Goal: Information Seeking & Learning: Learn about a topic

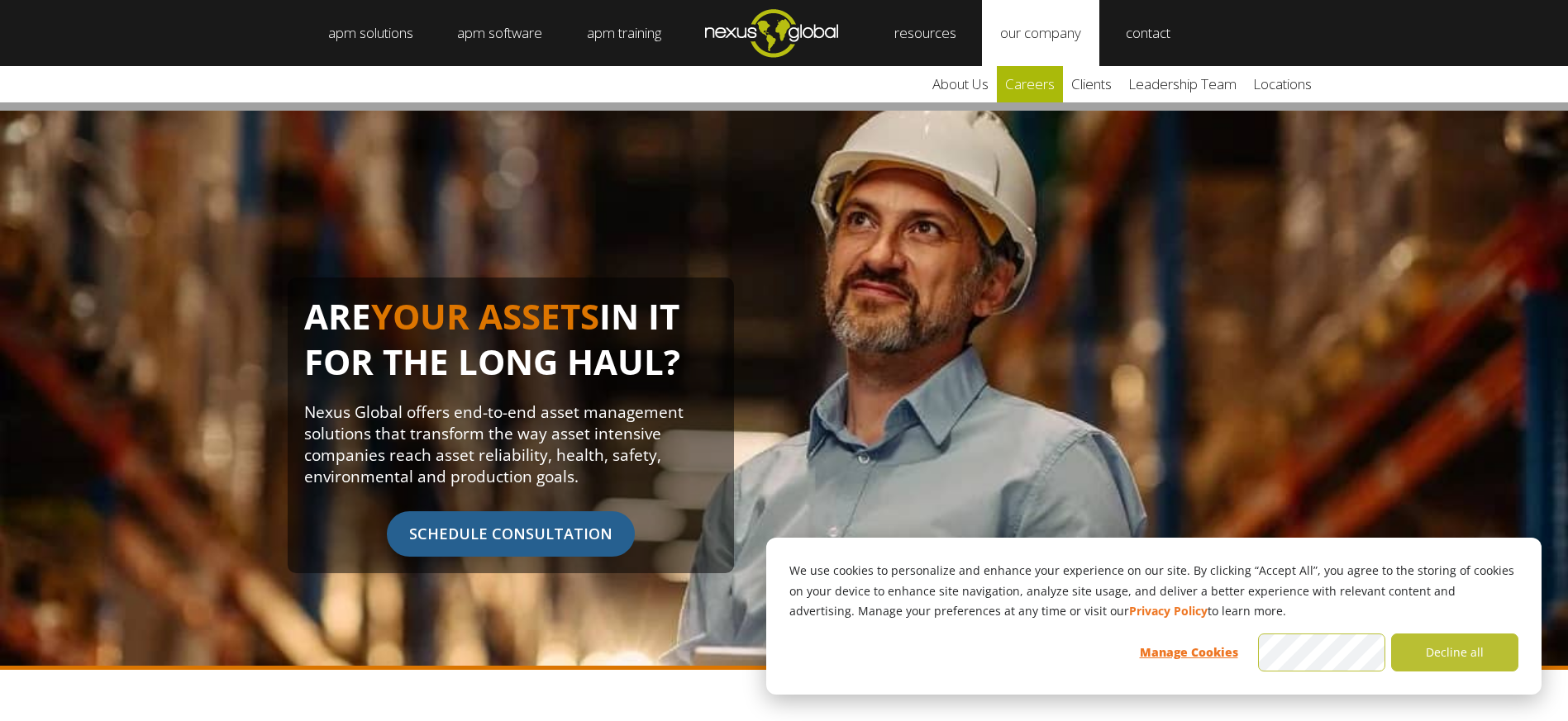
click at [1041, 88] on link "careers" at bounding box center [1029, 84] width 66 height 37
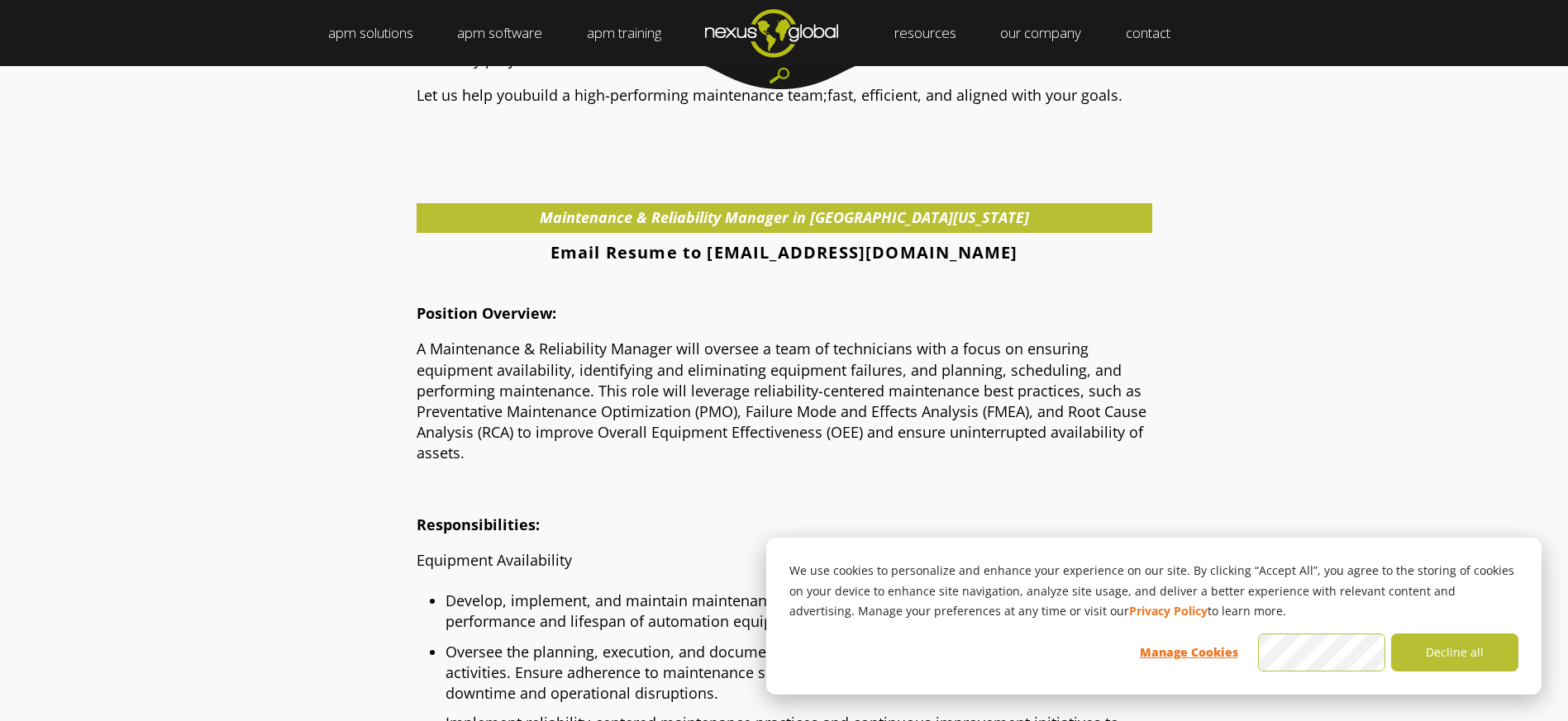
scroll to position [826, 0]
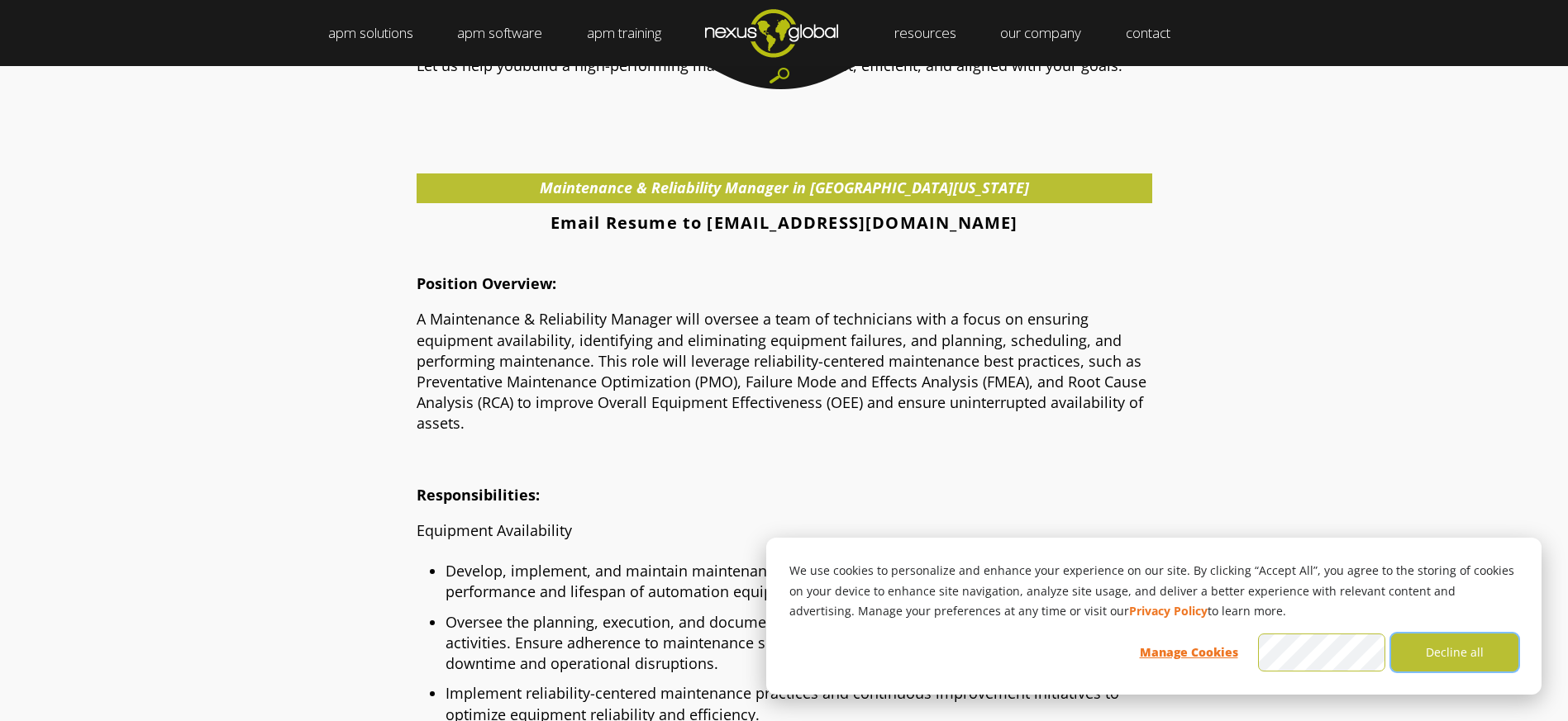
click at [1486, 651] on button "Decline all" at bounding box center [1455, 653] width 128 height 38
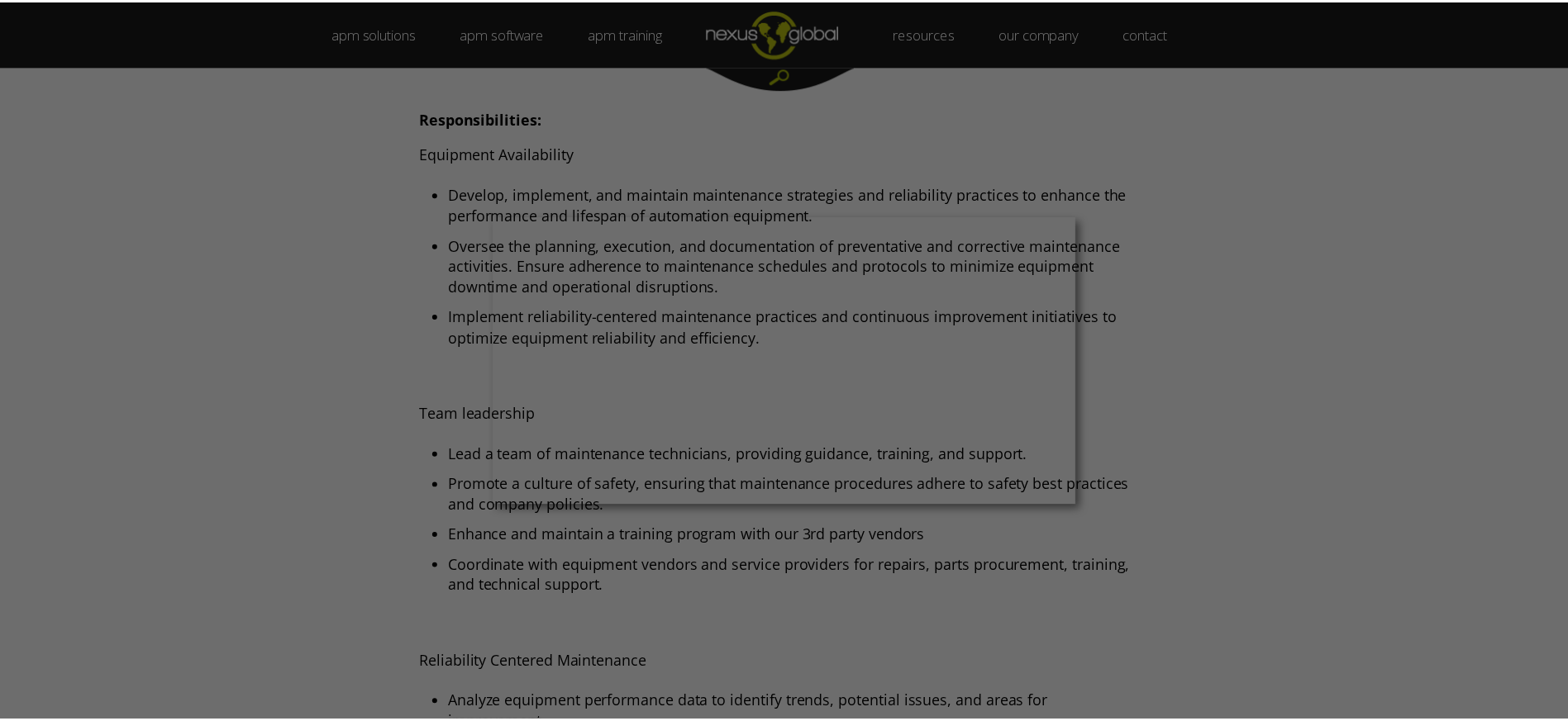
scroll to position [1239, 0]
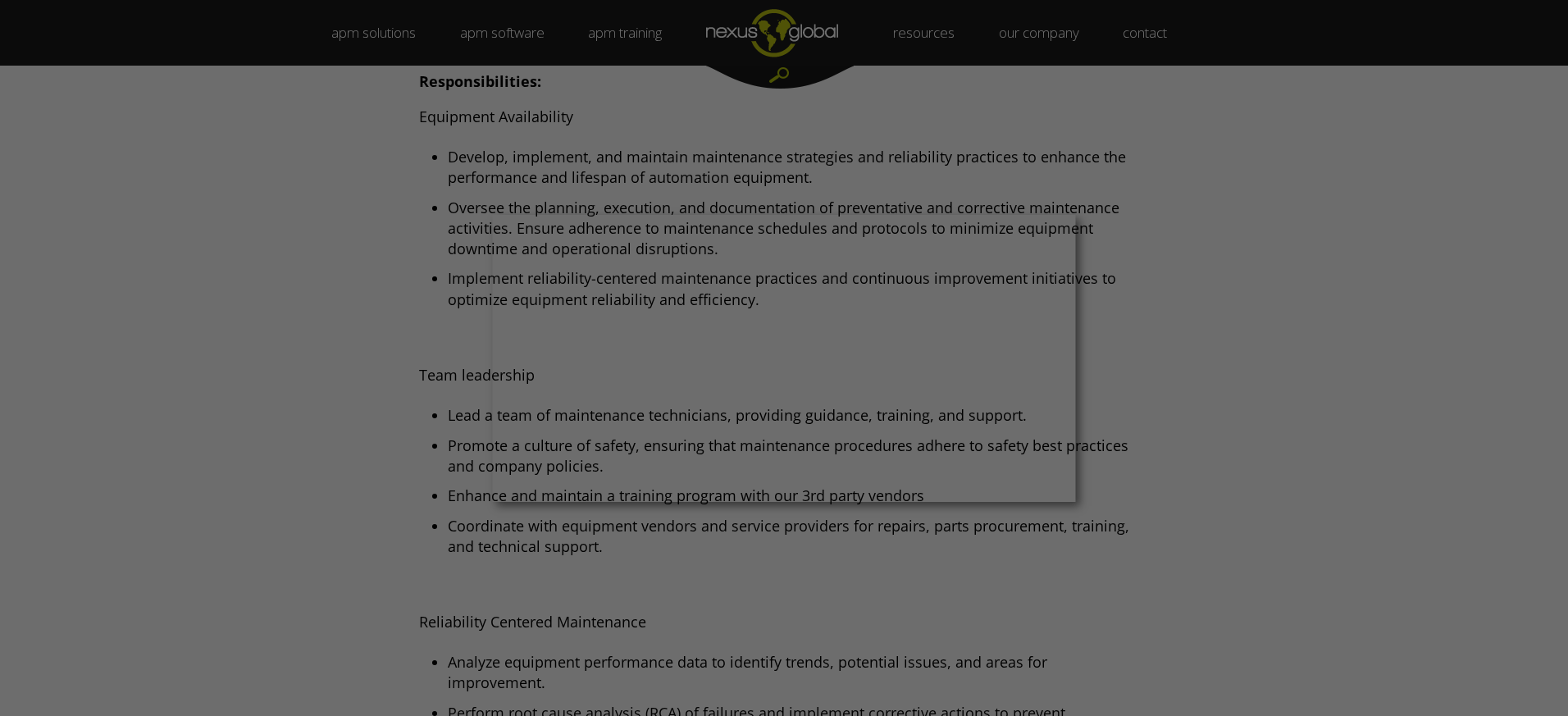
click at [257, 411] on div at bounding box center [792, 362] width 1584 height 723
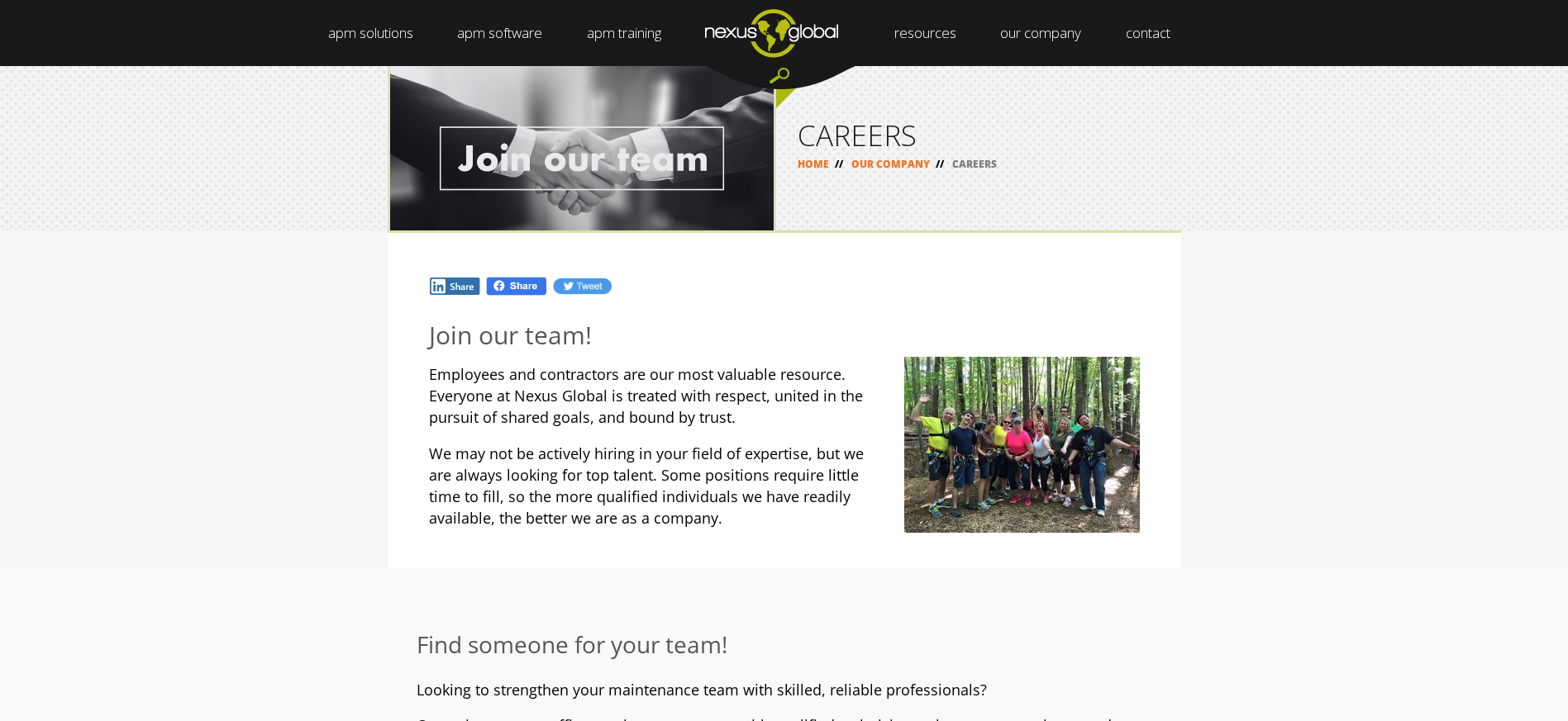
scroll to position [0, 0]
